Goal: Task Accomplishment & Management: Manage account settings

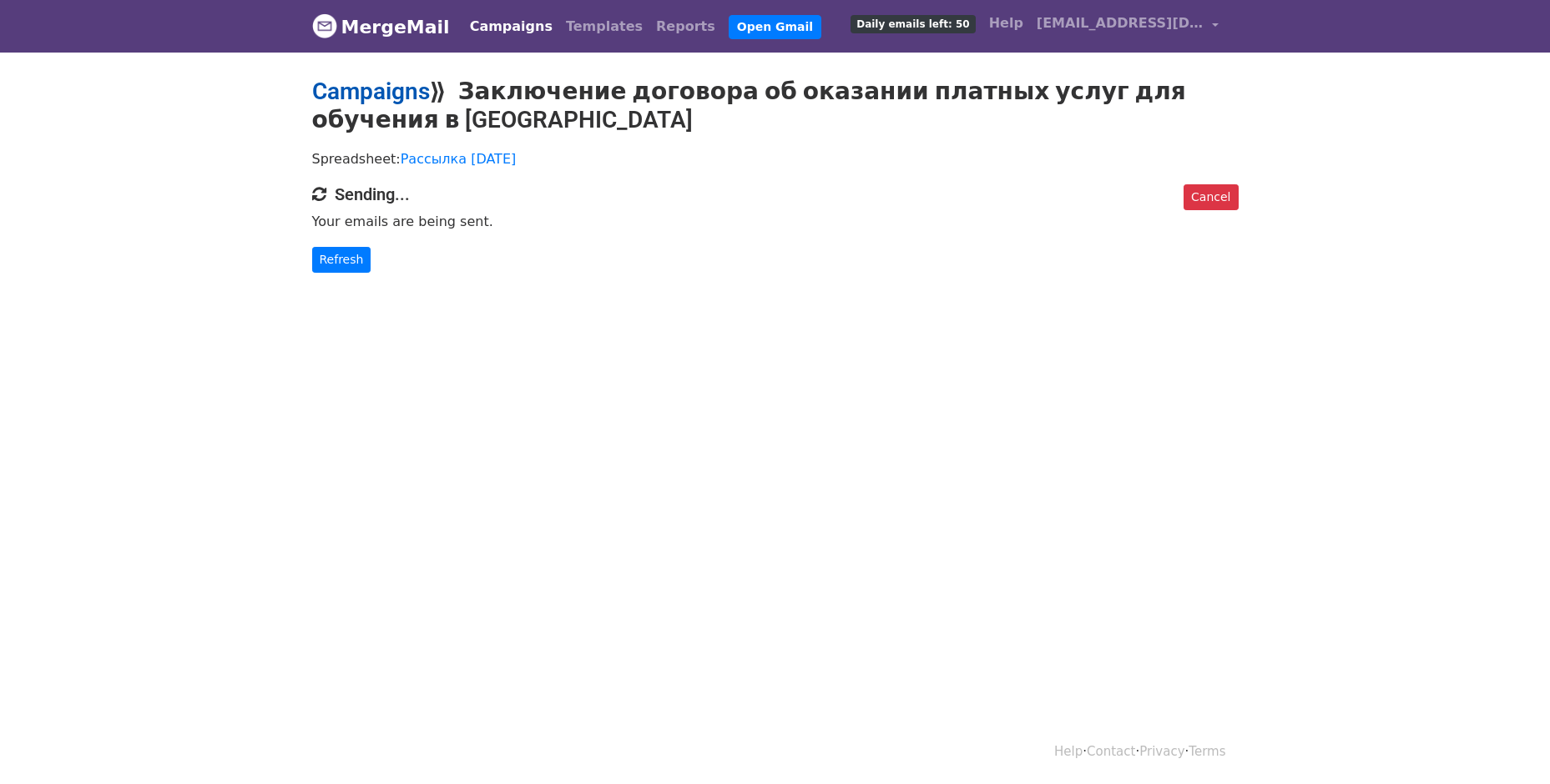
click at [417, 104] on link "Campaigns" at bounding box center [371, 91] width 118 height 27
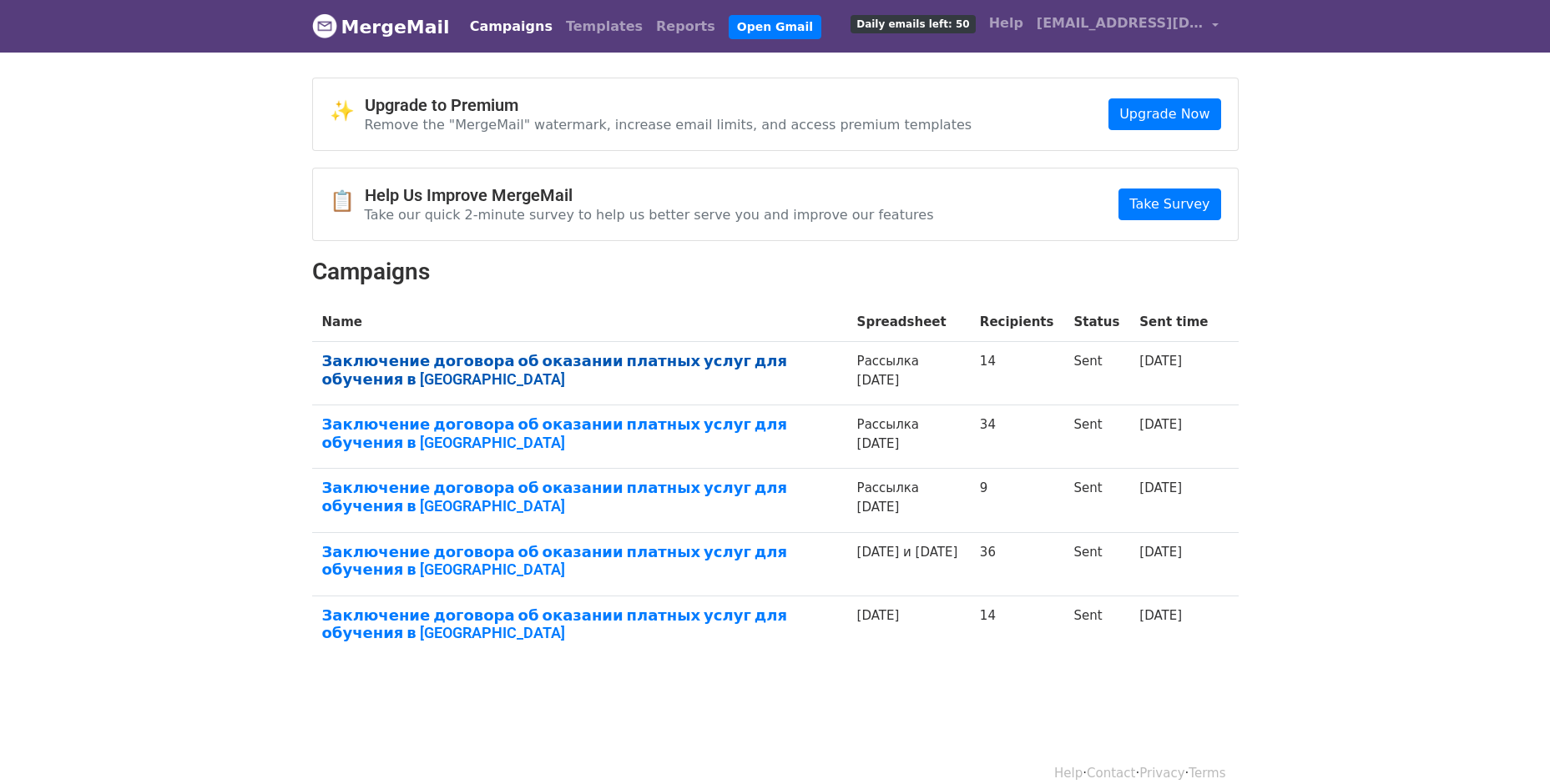
click at [621, 370] on link "Заключение договора об оказании платных услуг для обучения в [GEOGRAPHIC_DATA]" at bounding box center [580, 370] width 515 height 36
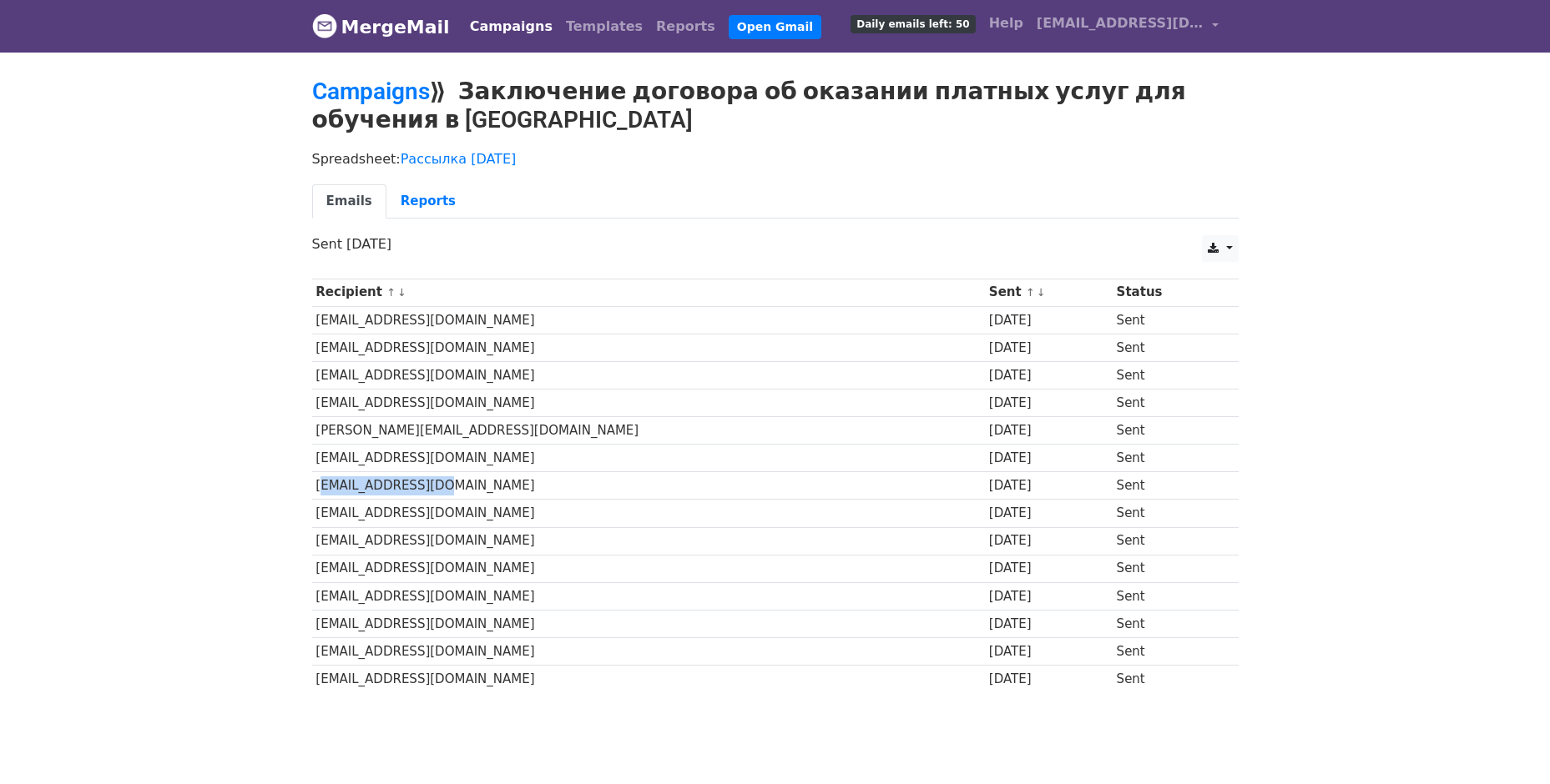
drag, startPoint x: 318, startPoint y: 491, endPoint x: 446, endPoint y: 493, distance: 128.0
click at [446, 493] on td "babyvuh@yandex.ru" at bounding box center [649, 485] width 673 height 27
click at [448, 493] on td "babyvuh@yandex.ru" at bounding box center [649, 485] width 673 height 27
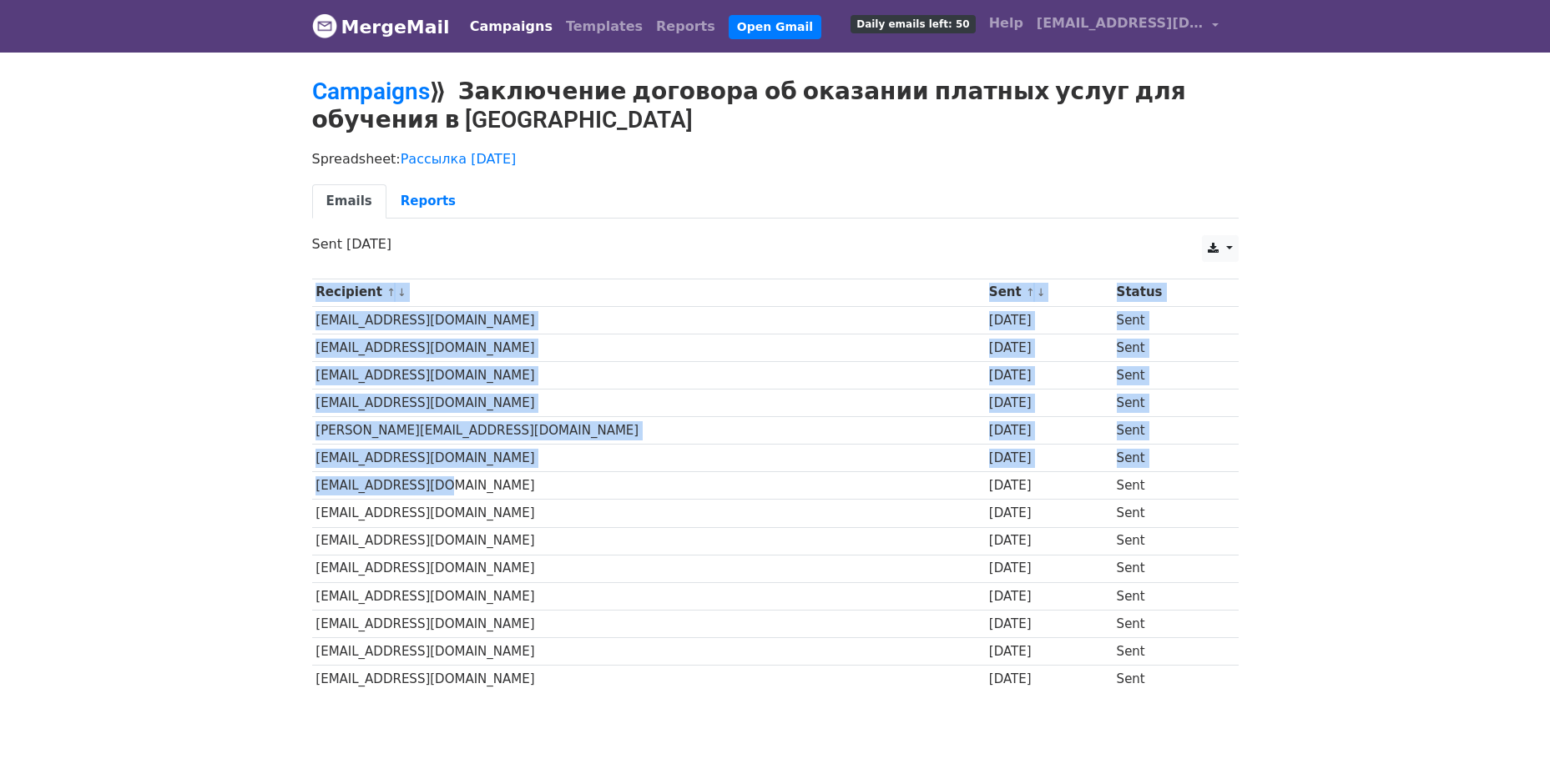
drag, startPoint x: 432, startPoint y: 491, endPoint x: 230, endPoint y: 490, distance: 202.0
click at [230, 490] on body "MergeMail Campaigns Templates Reports Open Gmail Daily emails left: 50 Help pk-…" at bounding box center [775, 386] width 1550 height 773
click at [231, 490] on body "MergeMail Campaigns Templates Reports Open Gmail Daily emails left: 50 Help pk-…" at bounding box center [775, 386] width 1550 height 773
click at [304, 488] on div "Recipient ↑ ↓ Sent ↑ ↓ Status sergeybobykin@mail.ru 2 days ago Sent nikitos2283…" at bounding box center [776, 488] width 952 height 435
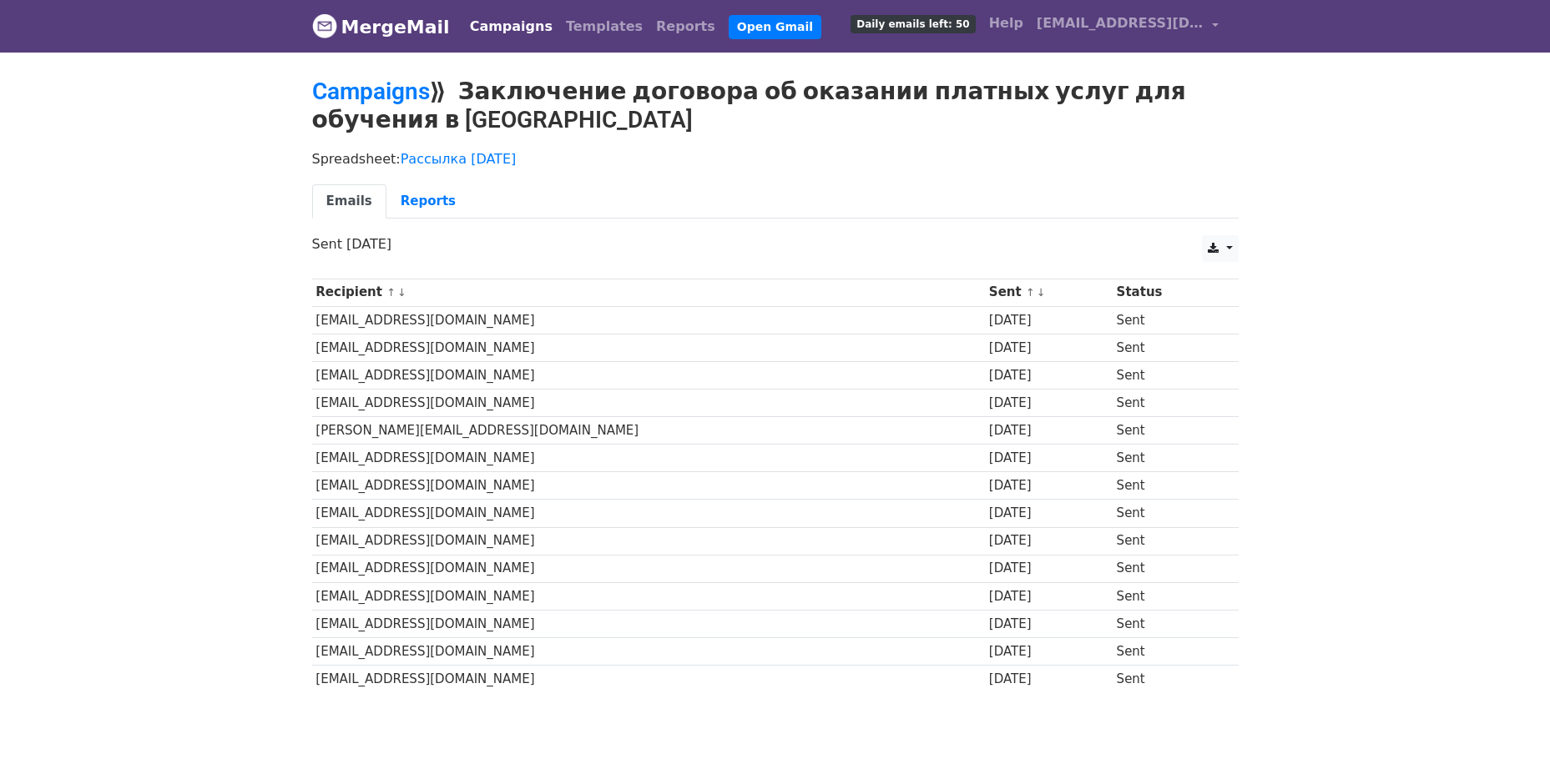
drag, startPoint x: 1120, startPoint y: 484, endPoint x: 1055, endPoint y: 493, distance: 65.6
click at [1068, 493] on tr "babyvuh@yandex.ru 2 days ago Sent" at bounding box center [775, 485] width 926 height 27
drag, startPoint x: 555, startPoint y: 498, endPoint x: 480, endPoint y: 489, distance: 75.5
click at [551, 497] on tbody "Recipient ↑ ↓ Sent ↑ ↓ Status sergeybobykin@mail.ru 2 days ago Sent nikitos2283…" at bounding box center [775, 485] width 926 height 414
drag, startPoint x: 443, startPoint y: 490, endPoint x: 423, endPoint y: 490, distance: 20.0
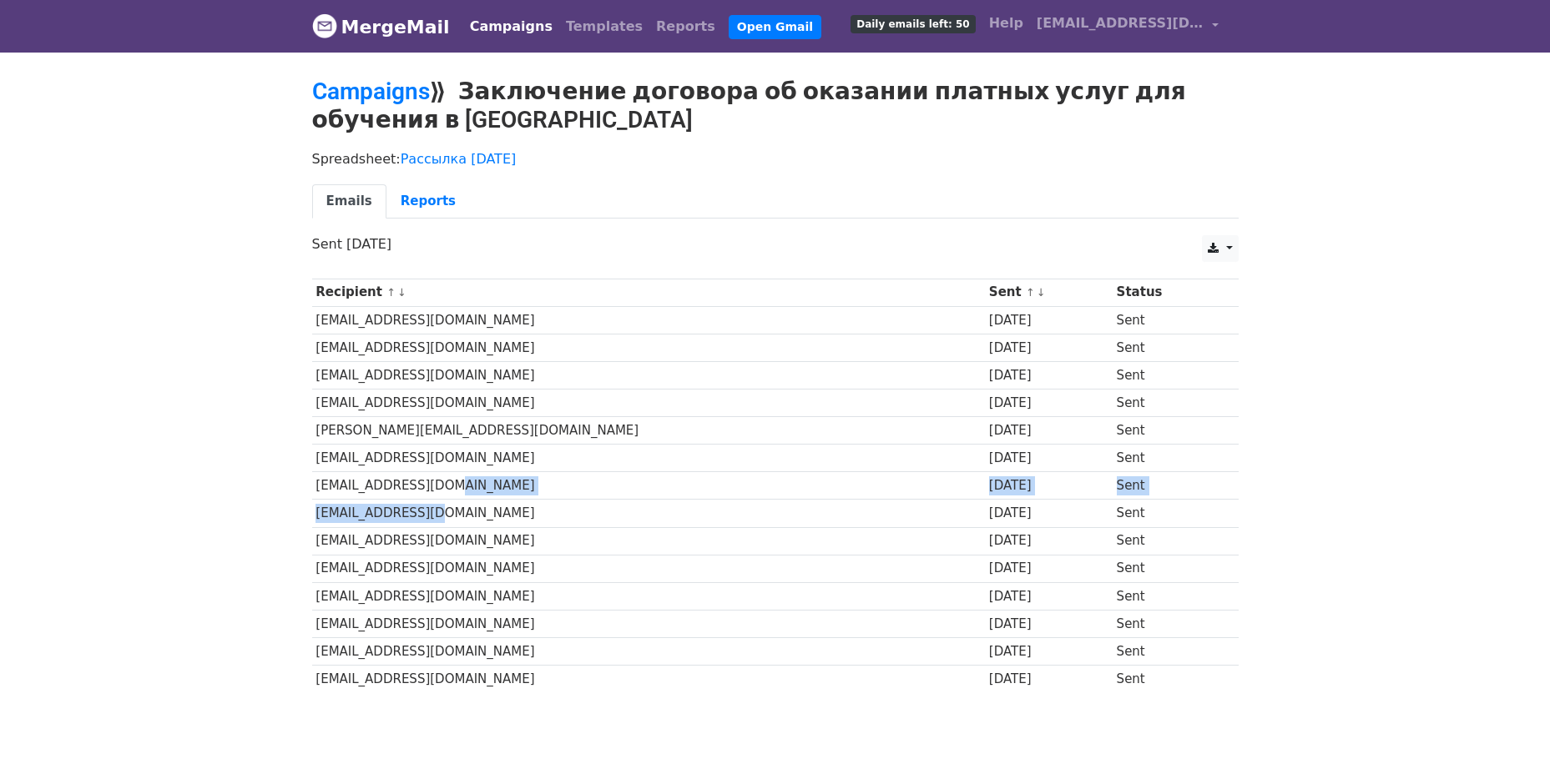
click at [441, 490] on td "babyvuh@yandex.ru" at bounding box center [649, 485] width 673 height 27
click at [414, 486] on td "babyvuh@yandex.ru" at bounding box center [649, 485] width 673 height 27
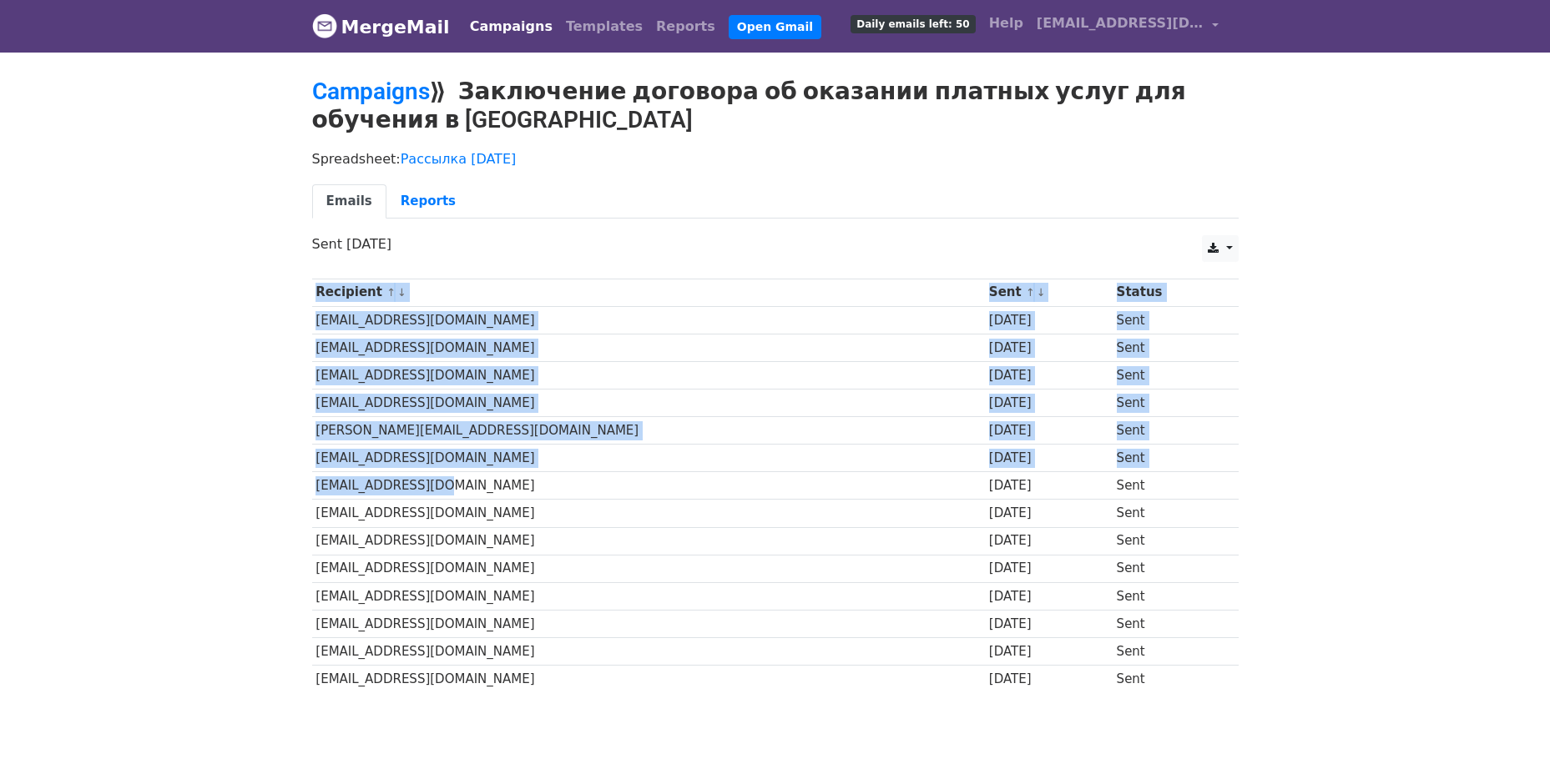
drag, startPoint x: 428, startPoint y: 486, endPoint x: 207, endPoint y: 486, distance: 221.0
click at [207, 486] on body "MergeMail Campaigns Templates Reports Open Gmail Daily emails left: 50 Help pk-…" at bounding box center [775, 386] width 1550 height 773
click at [314, 485] on td "babyvuh@yandex.ru" at bounding box center [649, 485] width 673 height 27
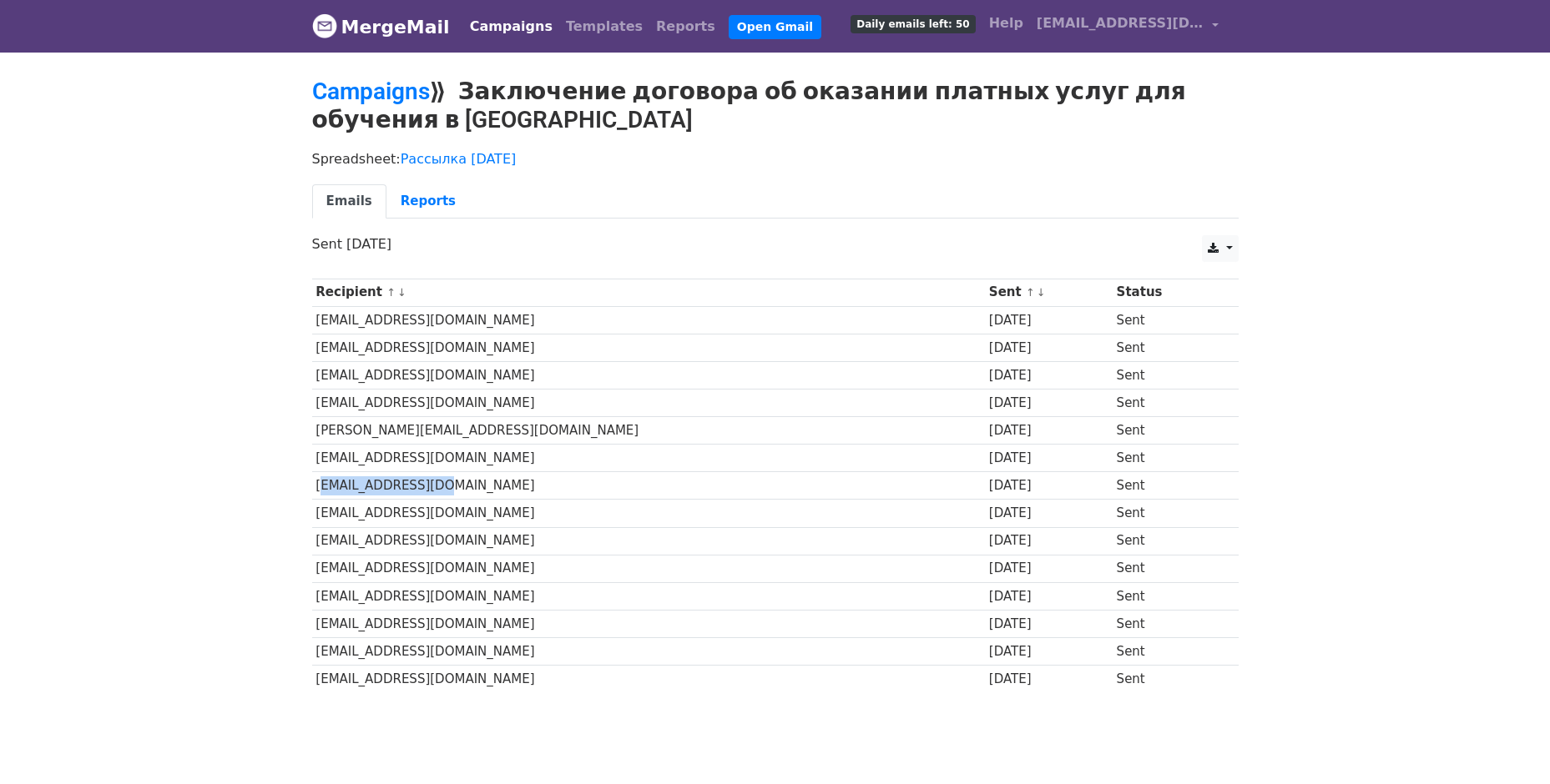
drag, startPoint x: 316, startPoint y: 486, endPoint x: 463, endPoint y: 487, distance: 147.0
click at [463, 487] on td "babyvuh@yandex.ru" at bounding box center [649, 485] width 673 height 27
copy td "babyvuh@yandex.ru"
drag, startPoint x: 475, startPoint y: 84, endPoint x: 878, endPoint y: 114, distance: 404.1
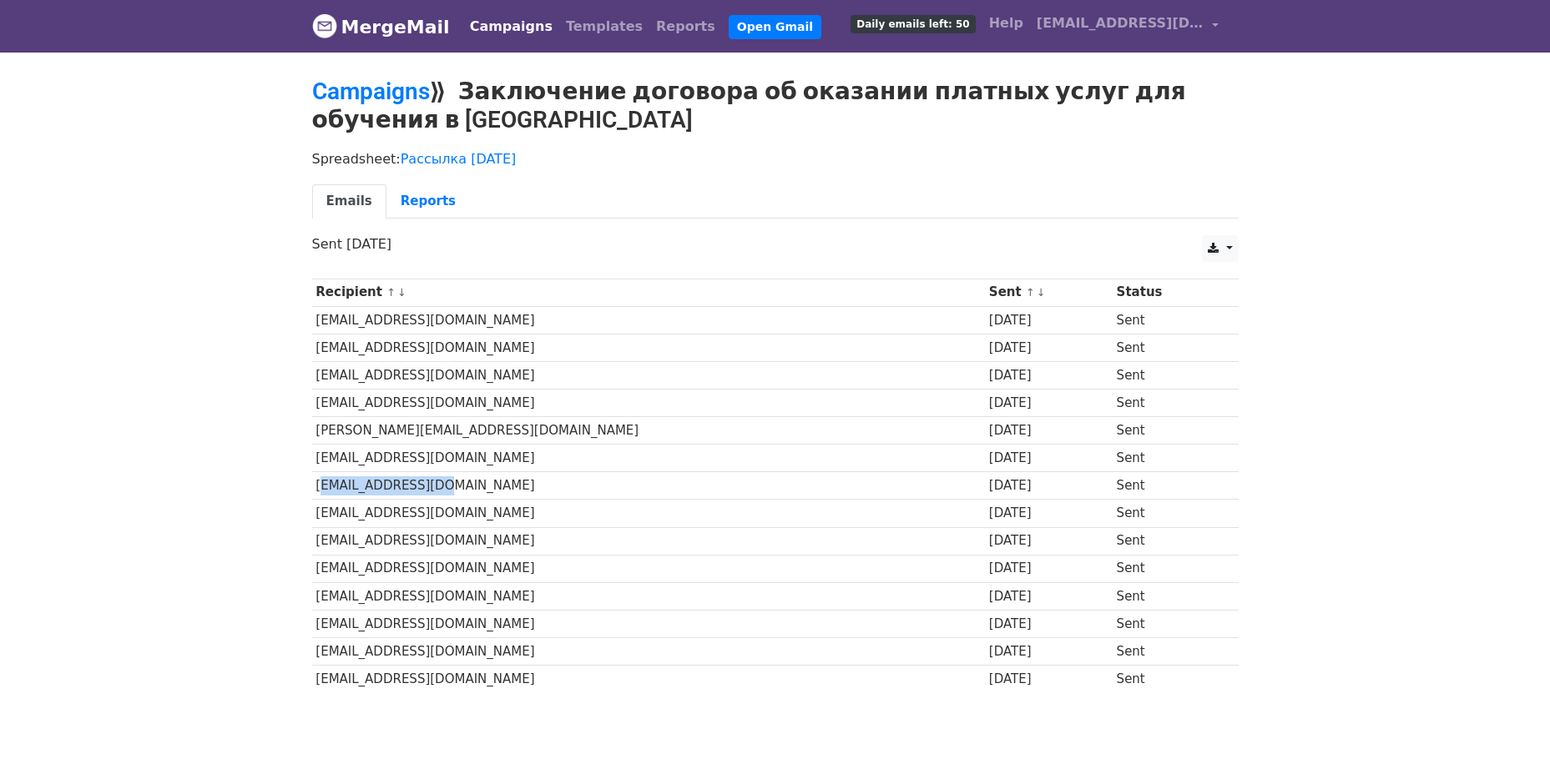
click at [878, 114] on h2 "Campaigns ⟫ Заключение договора об оказании платных услуг для обучения в Волого…" at bounding box center [775, 106] width 926 height 56
drag, startPoint x: 863, startPoint y: 116, endPoint x: 854, endPoint y: 119, distance: 9.5
click at [861, 116] on h2 "Campaigns ⟫ Заключение договора об оказании платных услуг для обучения в Волого…" at bounding box center [775, 106] width 926 height 56
click at [832, 121] on h2 "Campaigns ⟫ Заключение договора об оказании платных услуг для обучения в Волого…" at bounding box center [775, 106] width 926 height 56
drag, startPoint x: 705, startPoint y: 98, endPoint x: 468, endPoint y: 89, distance: 237.2
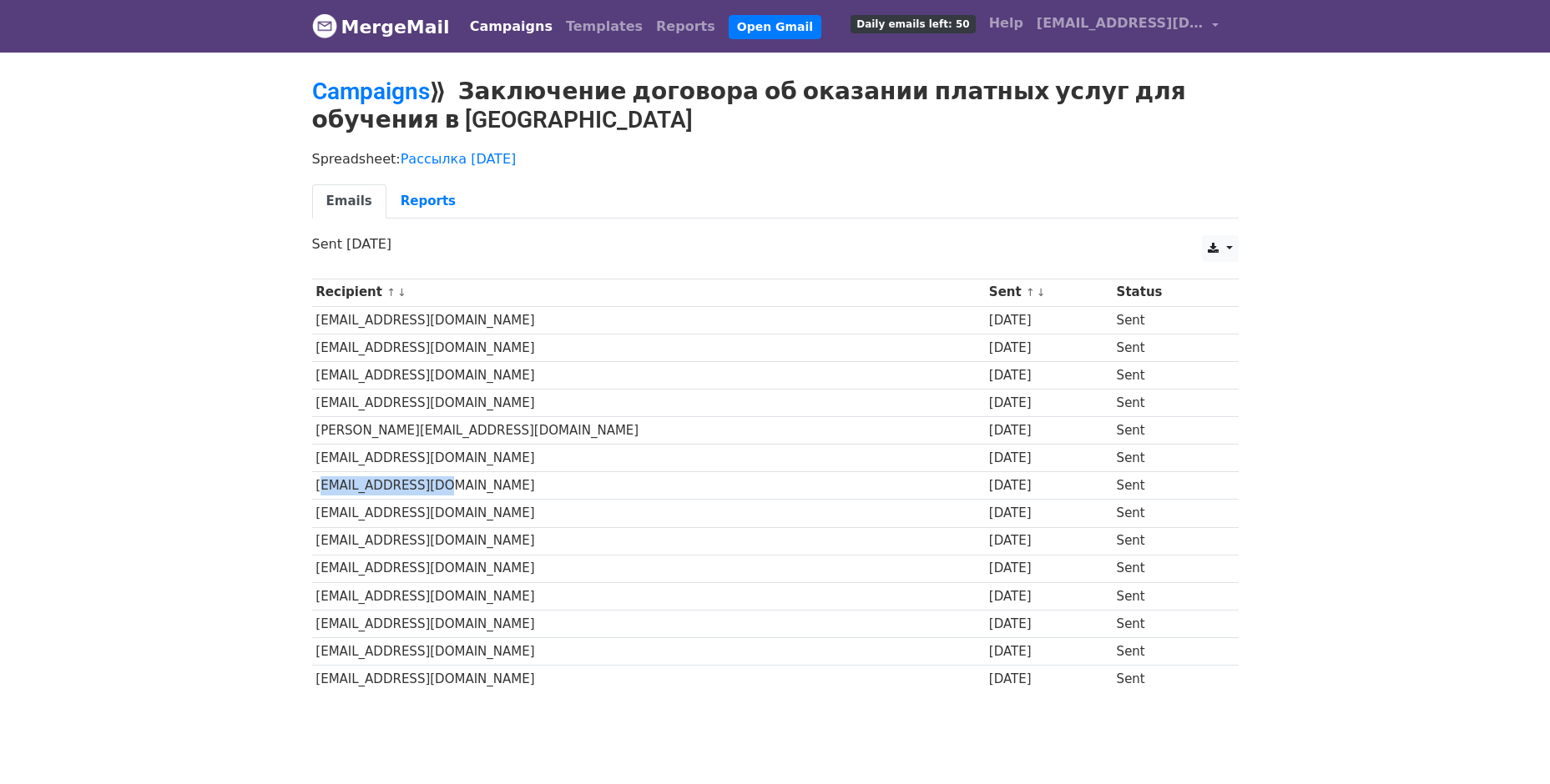
click at [468, 89] on h2 "Campaigns ⟫ Заключение договора об оказании платных услуг для обучения в Волого…" at bounding box center [775, 106] width 926 height 56
copy h2 "Заключение договора об оказании платных услуг для обучения в [GEOGRAPHIC_DATA]"
